Goal: Task Accomplishment & Management: Use online tool/utility

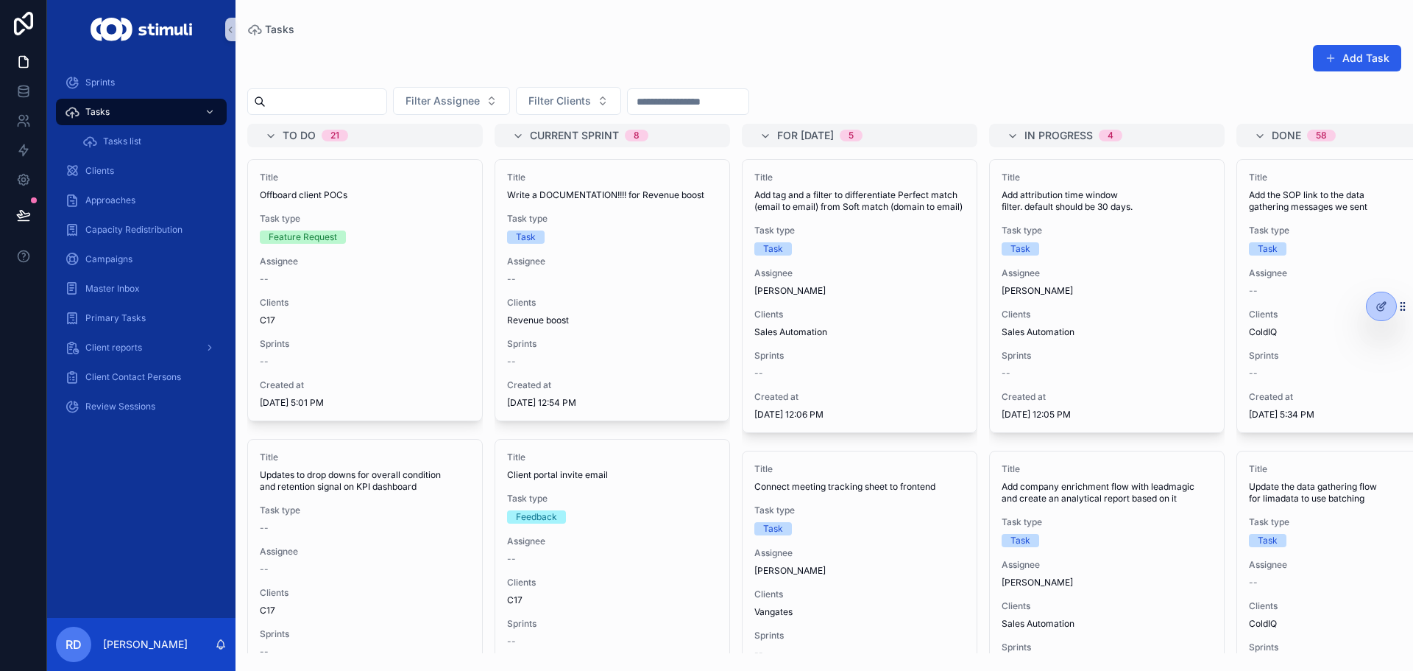
click at [427, 41] on div "Add Task Filter Assignee Filter Clients To do 21 Title Offboard client POCs Tas…" at bounding box center [825, 344] width 1178 height 618
click at [568, 94] on span "Filter Clients" at bounding box center [560, 100] width 63 height 15
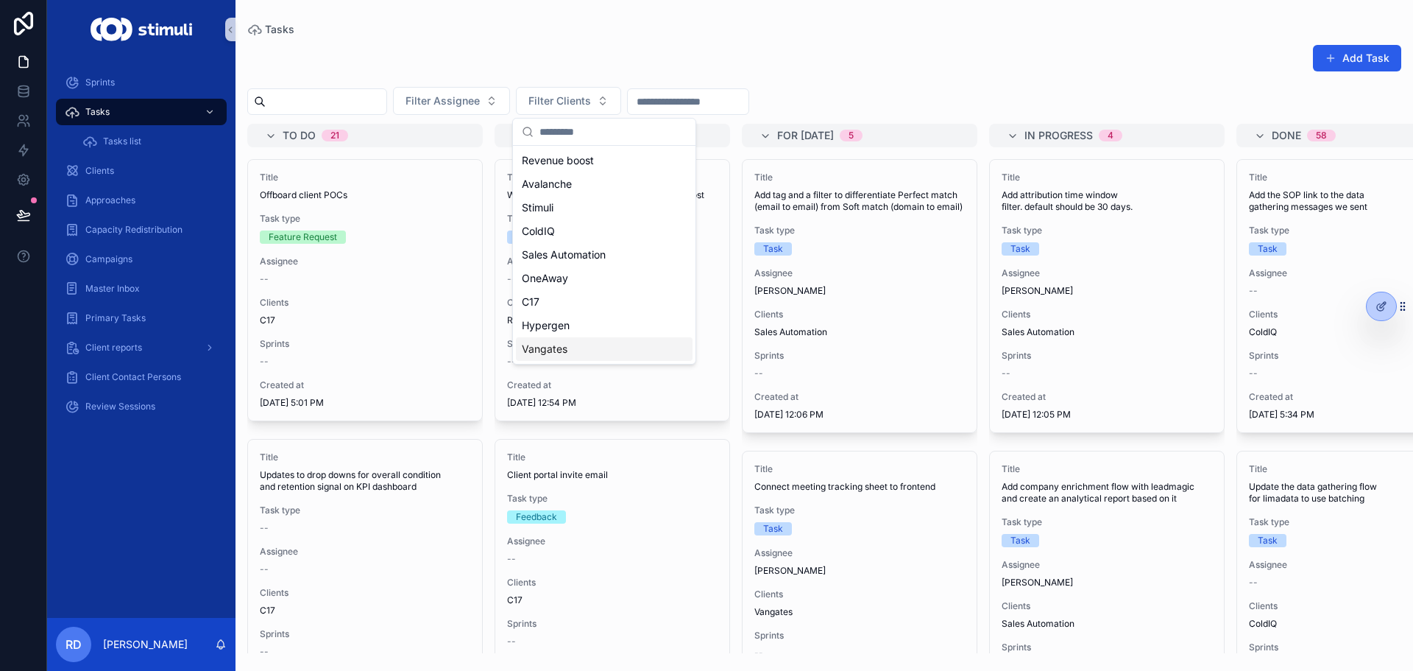
drag, startPoint x: 573, startPoint y: 349, endPoint x: 515, endPoint y: 4, distance: 349.4
click at [573, 349] on div "Vangates" at bounding box center [604, 349] width 177 height 24
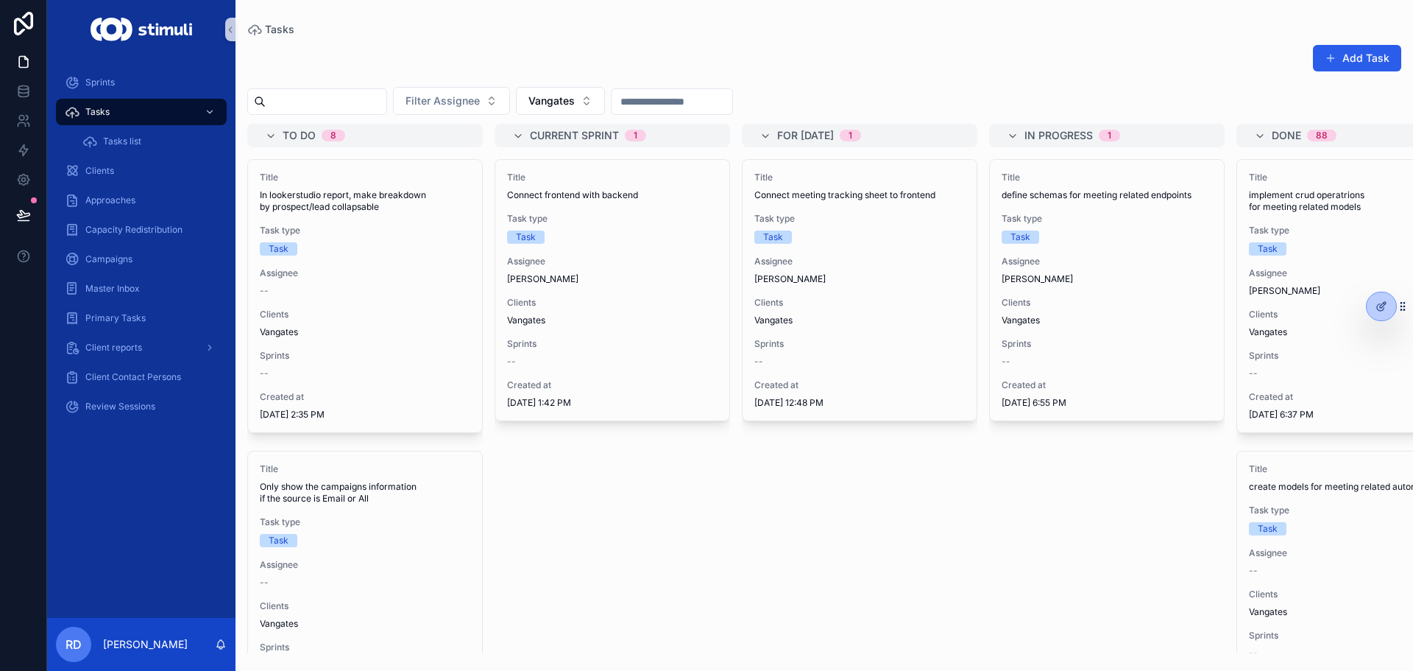
click at [600, 83] on div "Add Task Filter Assignee Vangates To do 8 Title In lookerstudio report, make br…" at bounding box center [825, 344] width 1178 height 618
click at [575, 99] on span "Vangates" at bounding box center [552, 100] width 46 height 15
click at [611, 330] on div "C17" at bounding box center [597, 326] width 177 height 24
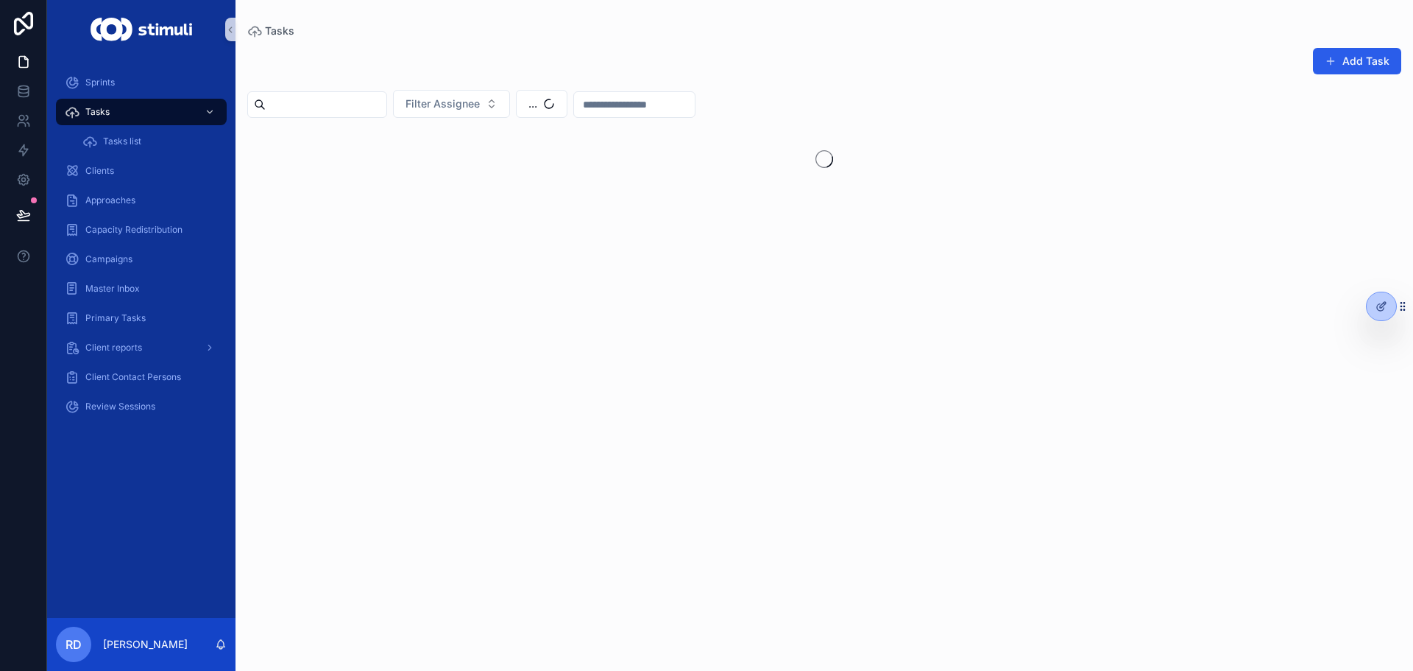
click at [657, 21] on div "Tasks Add Task Filter Assignee ..." at bounding box center [825, 326] width 1178 height 653
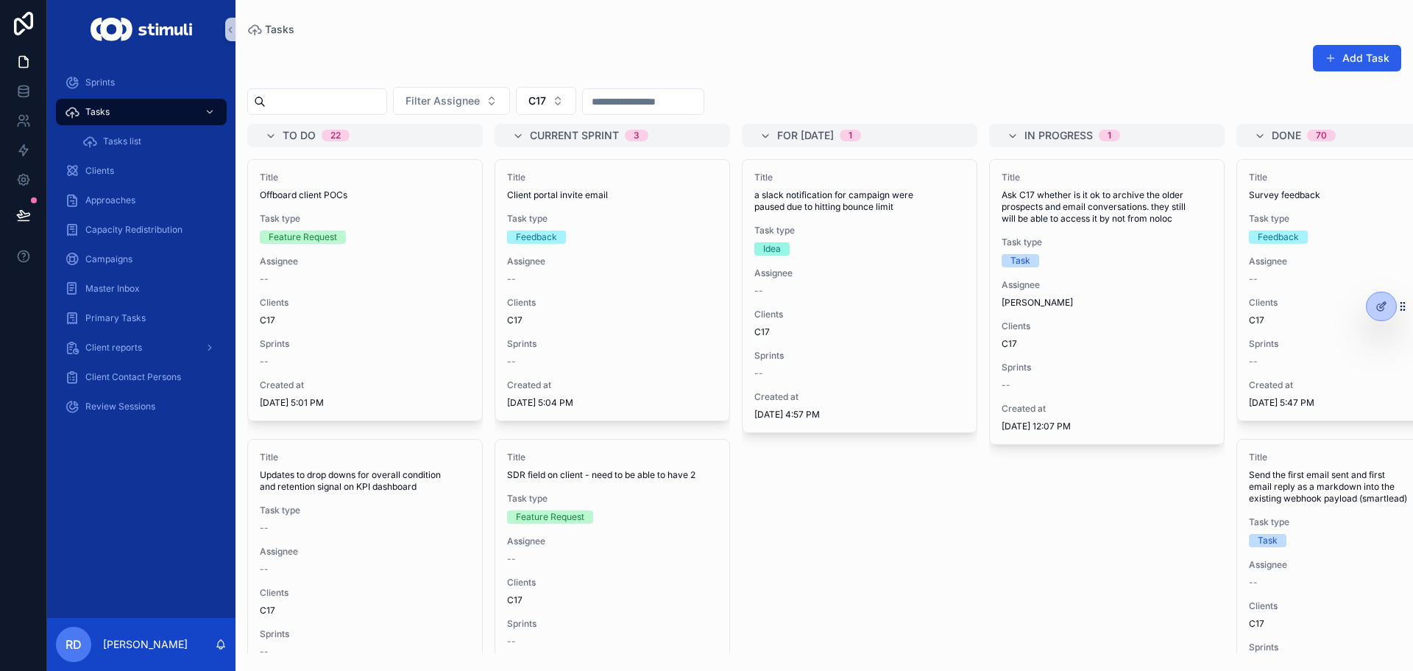
click at [665, 62] on div "Add Task" at bounding box center [824, 61] width 1154 height 34
click at [576, 96] on button "C17" at bounding box center [546, 101] width 60 height 28
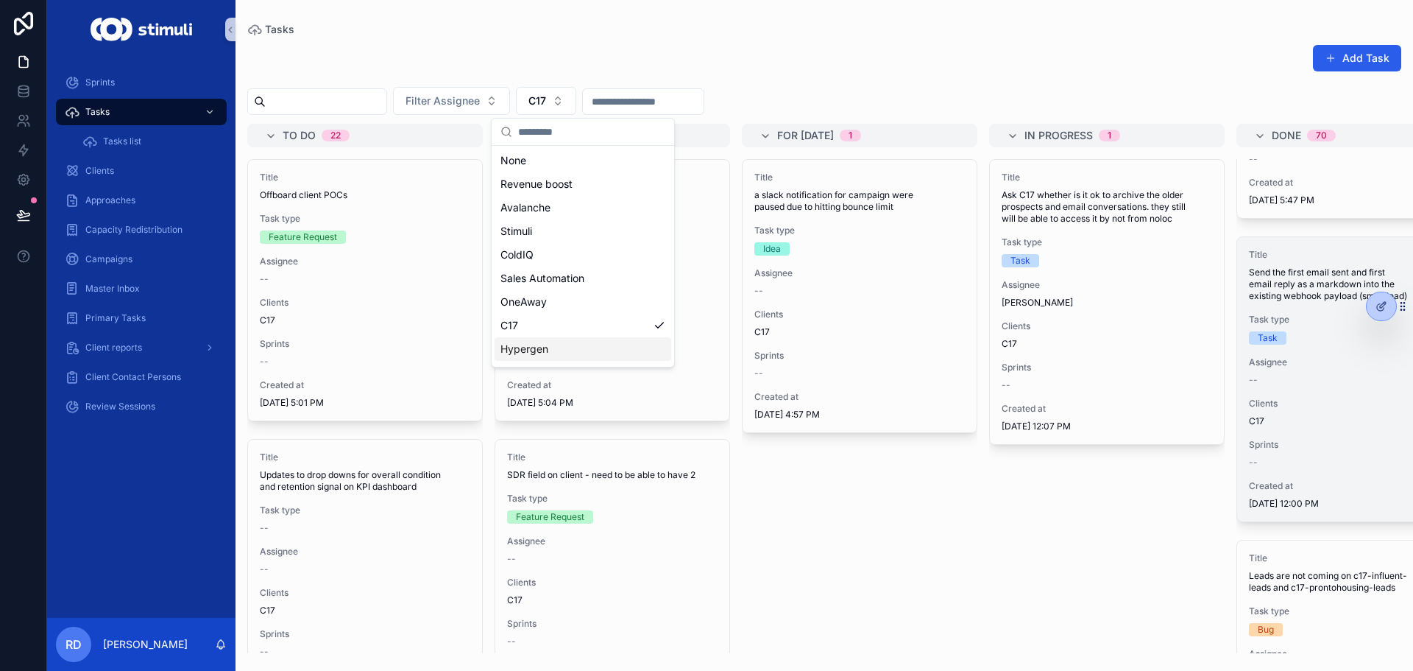
scroll to position [221, 0]
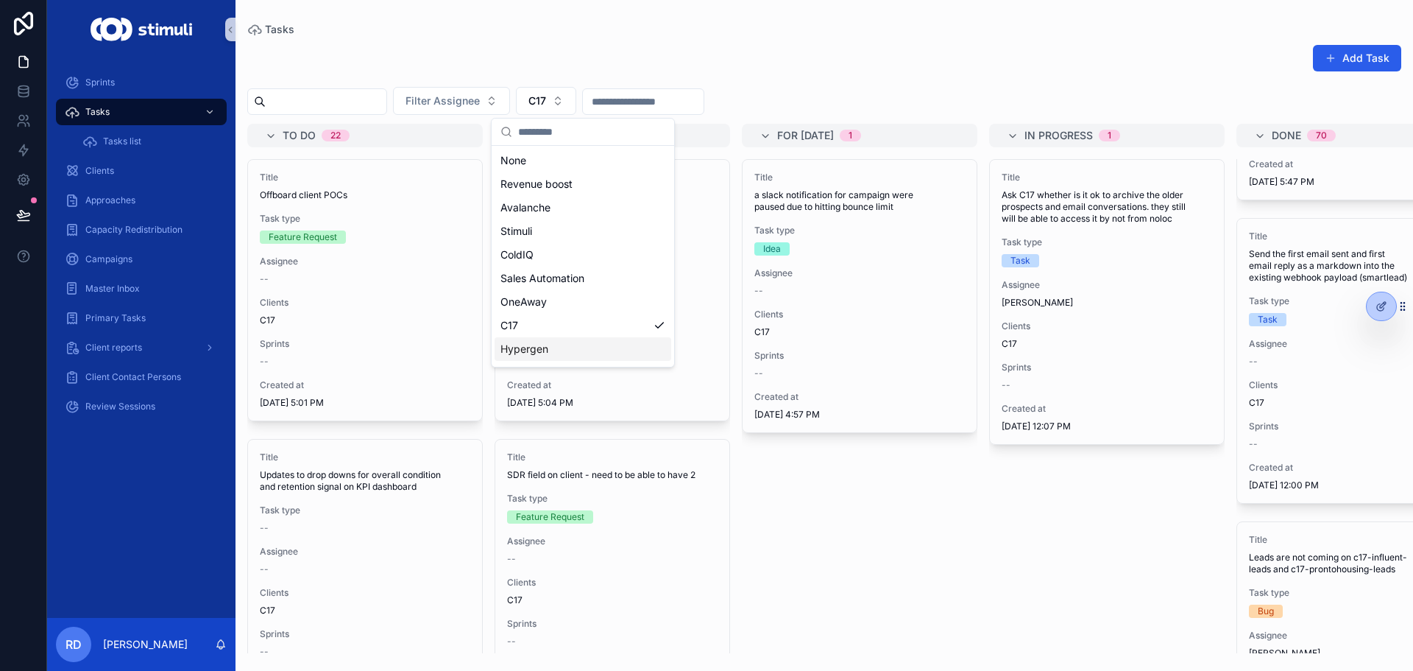
click at [690, 44] on div "Add Task" at bounding box center [824, 61] width 1154 height 34
click at [576, 99] on button "C17" at bounding box center [546, 101] width 60 height 28
click at [561, 283] on span "Sales Automation" at bounding box center [543, 278] width 84 height 15
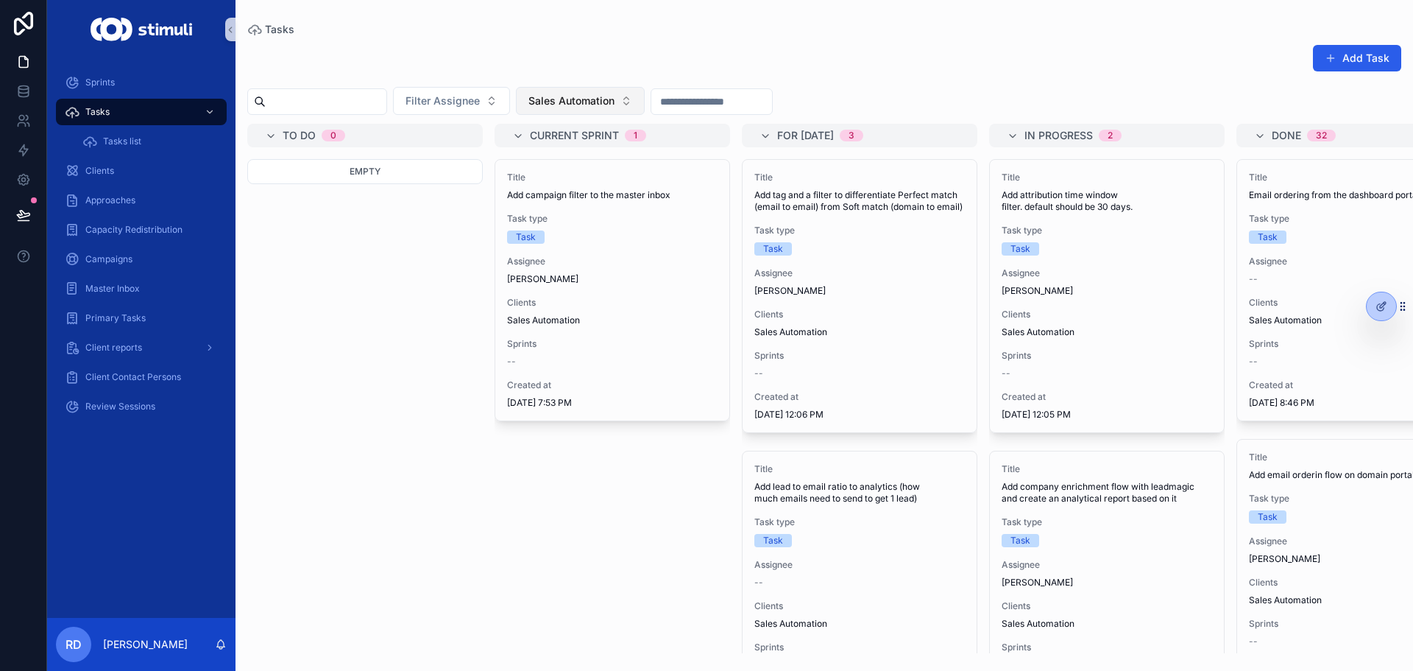
click at [616, 92] on button "Sales Automation" at bounding box center [580, 101] width 129 height 28
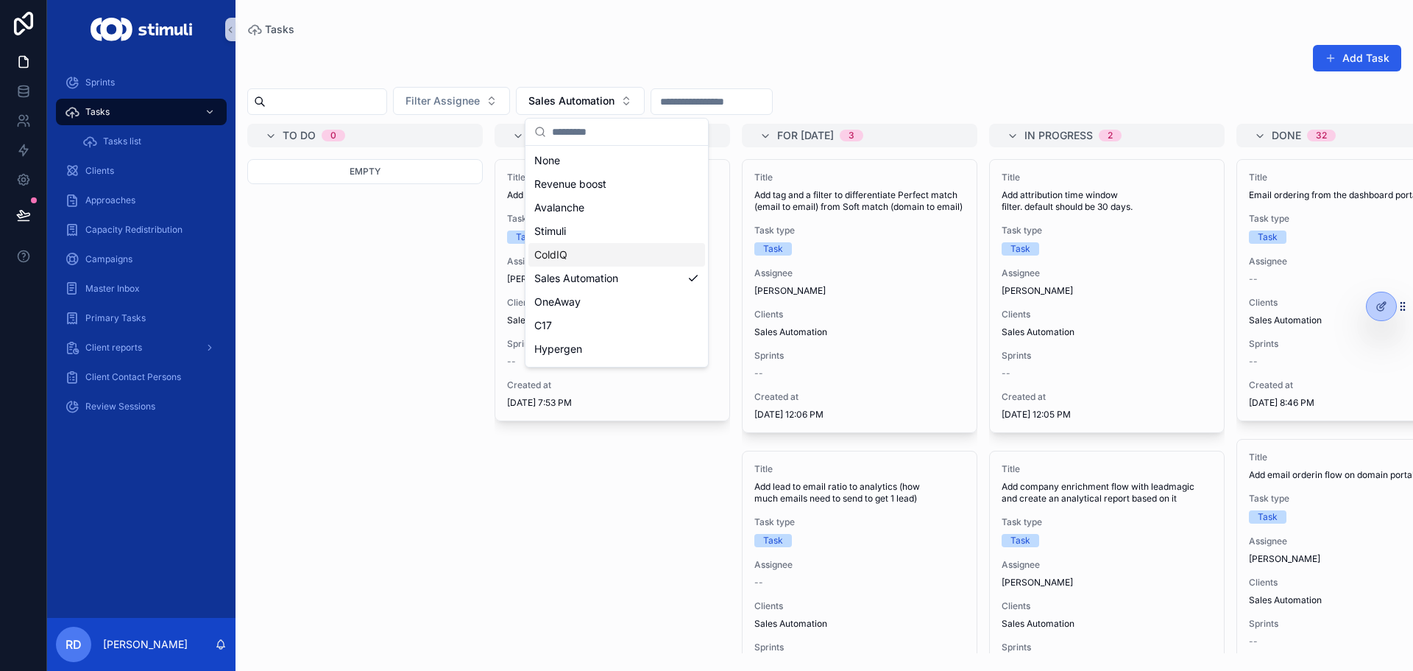
click at [605, 262] on div "ColdIQ" at bounding box center [617, 255] width 177 height 24
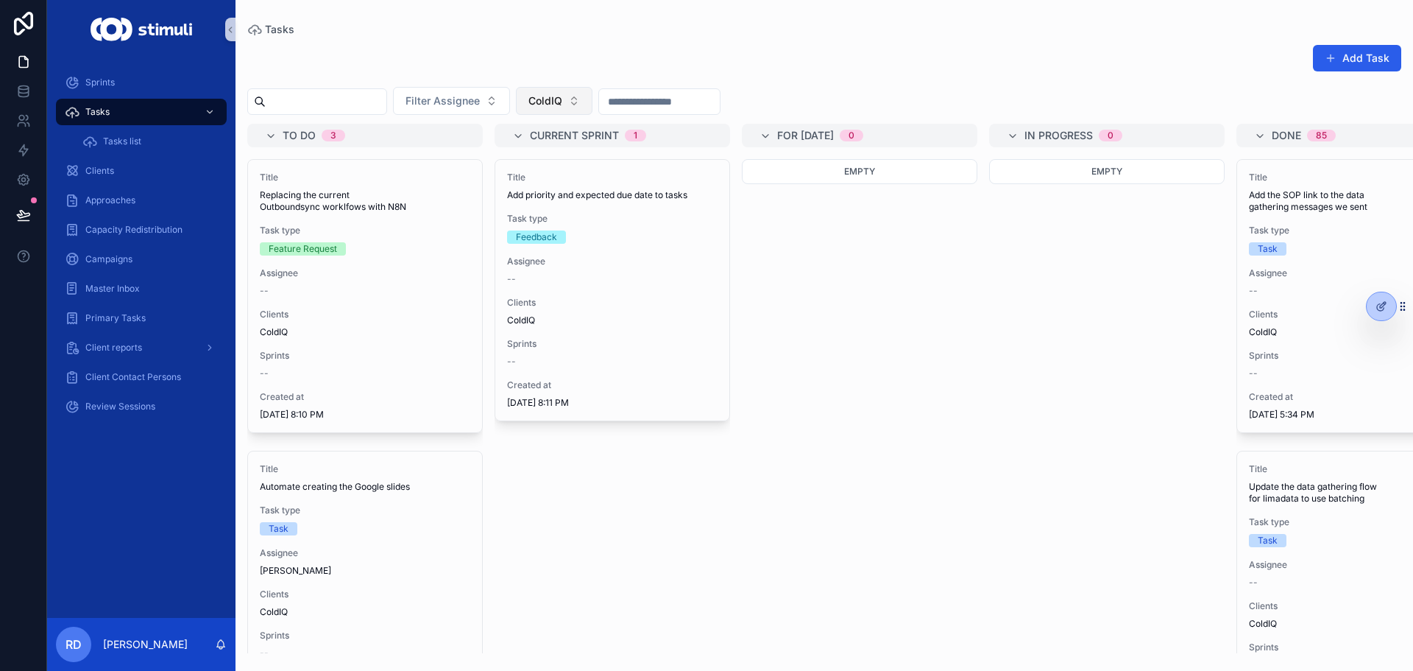
click at [593, 106] on button "ColdIQ" at bounding box center [554, 101] width 77 height 28
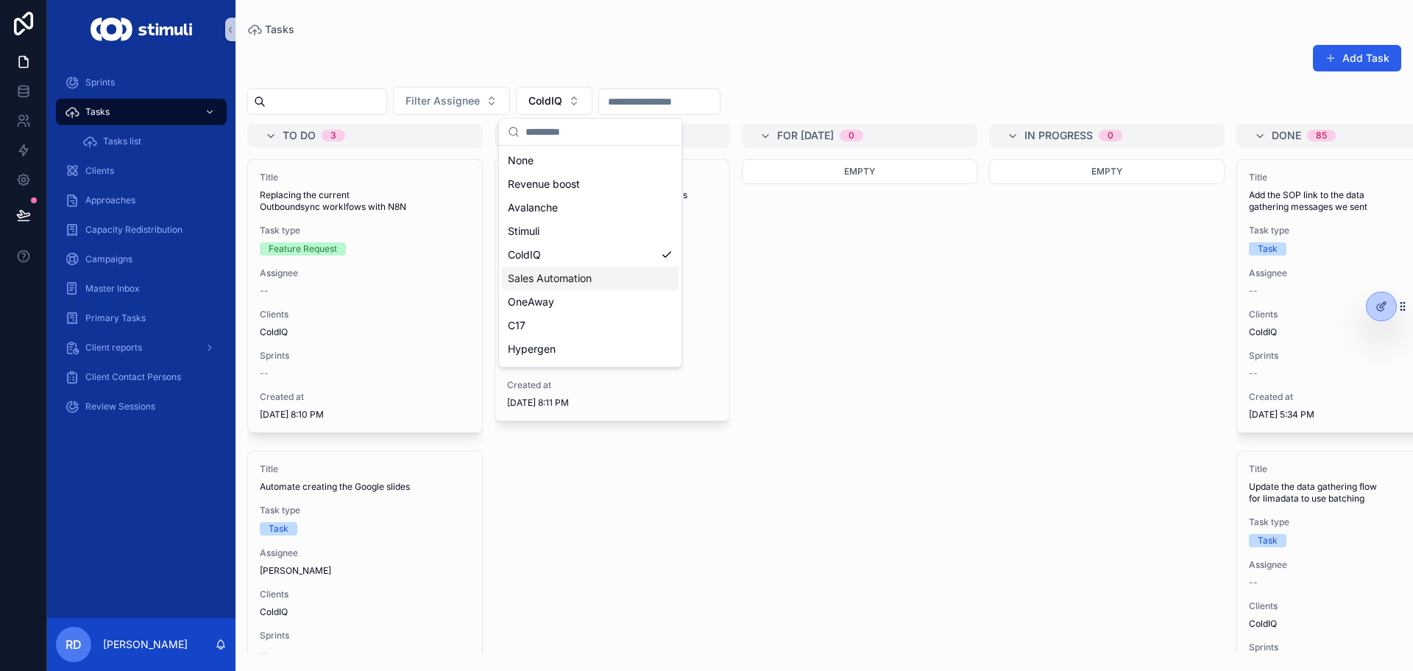
click at [559, 286] on div "Sales Automation" at bounding box center [590, 278] width 177 height 24
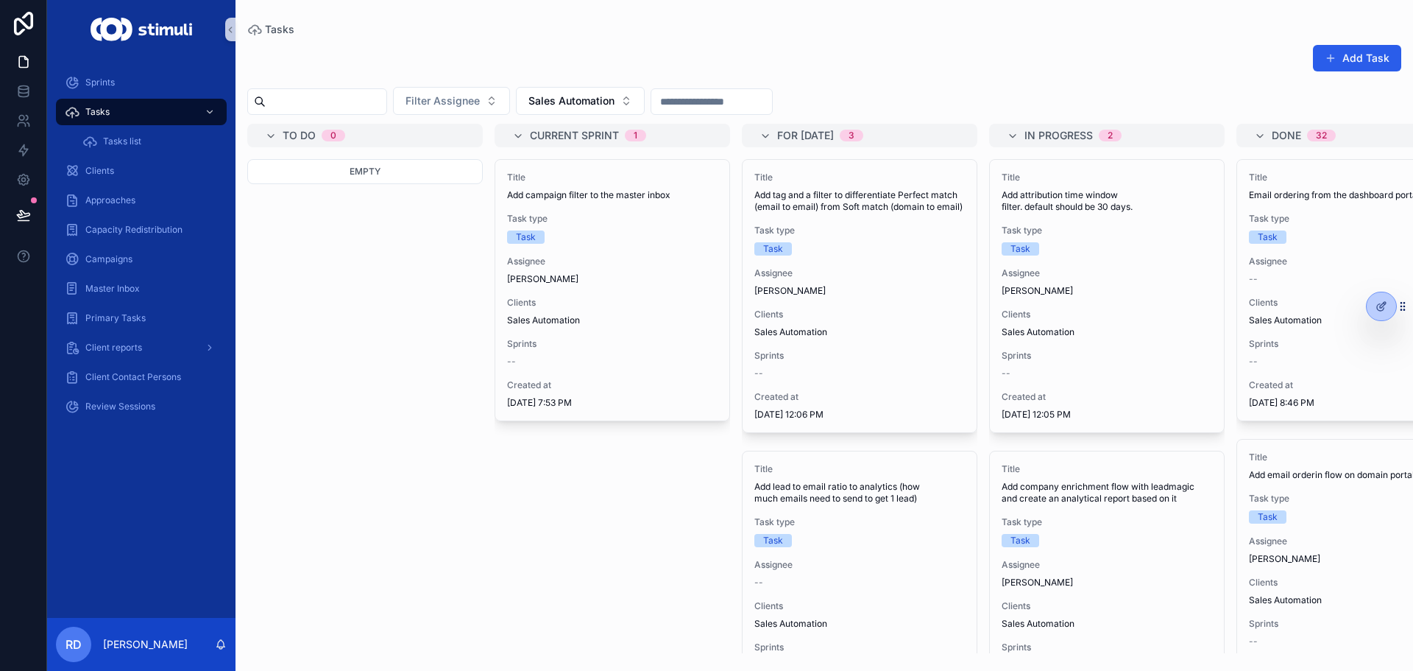
click at [886, 43] on div "Add Task Filter Assignee Sales Automation To do 0 Empty Current sprint 1 Title …" at bounding box center [825, 344] width 1178 height 618
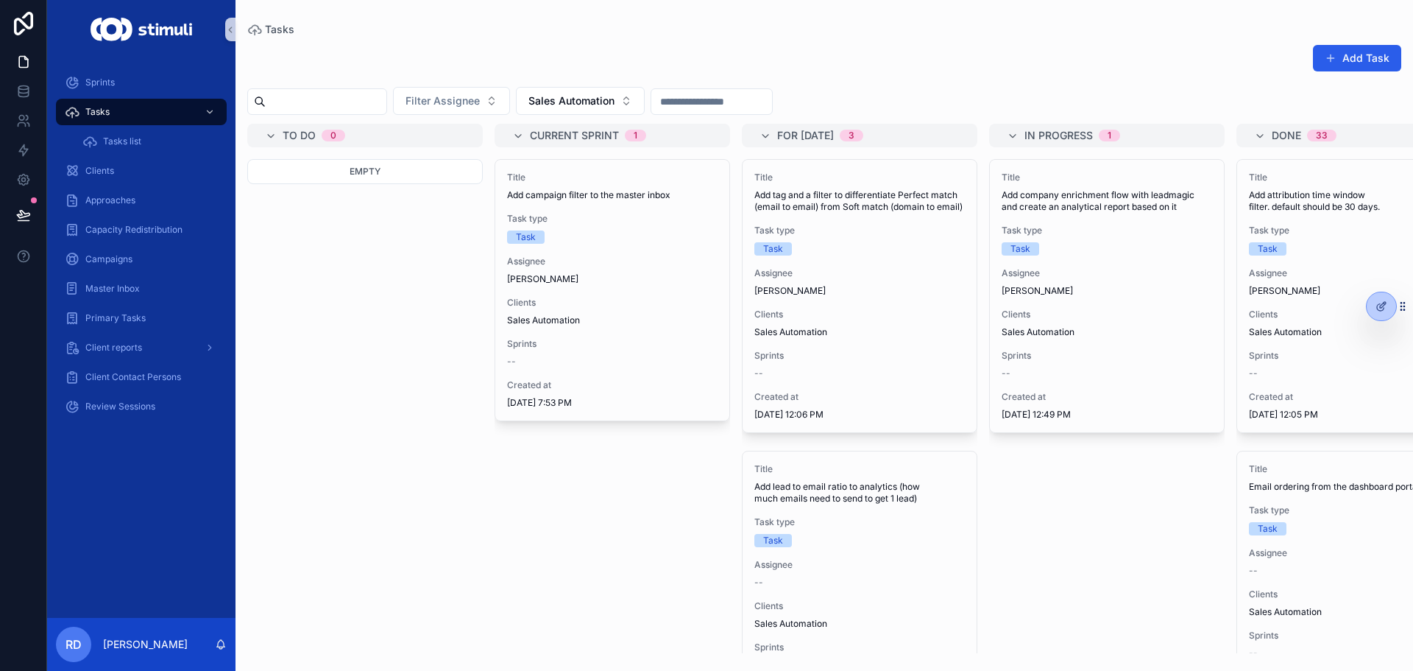
click at [869, 35] on div "Add Task Filter Assignee Sales Automation To do 0 Empty Current sprint 1 Title …" at bounding box center [825, 344] width 1178 height 618
